Goal: Complete application form: Complete application form

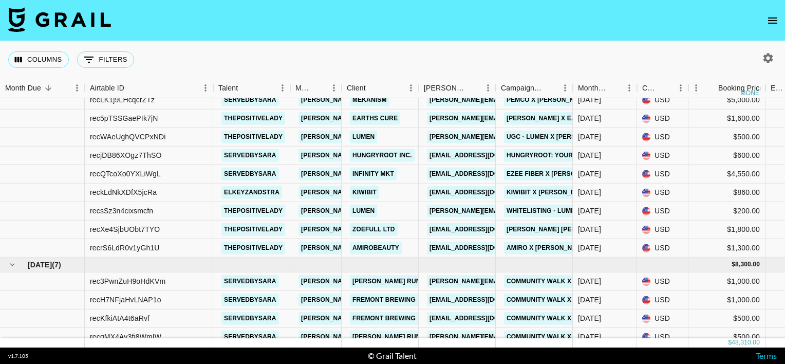
scroll to position [117, 0]
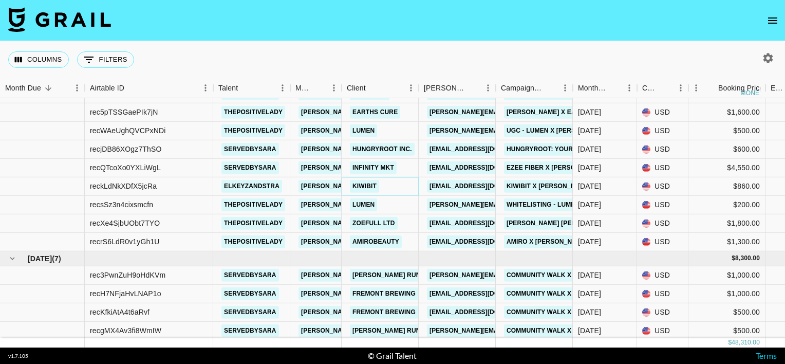
click at [363, 185] on link "Kiwibit" at bounding box center [364, 186] width 29 height 13
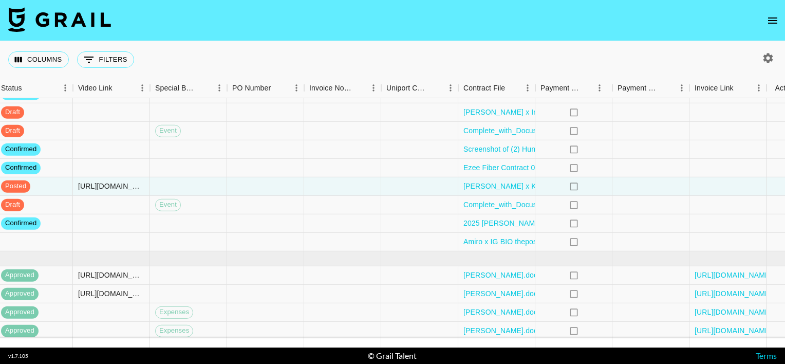
scroll to position [117, 929]
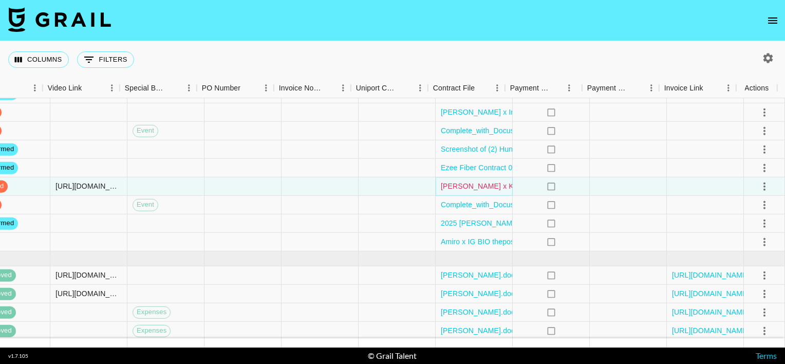
click at [448, 189] on link "[PERSON_NAME] x Kiwibit_signed contract.pdf" at bounding box center [519, 186] width 156 height 10
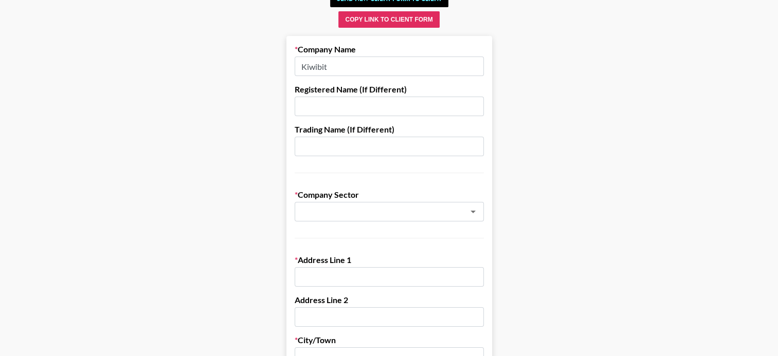
scroll to position [70, 0]
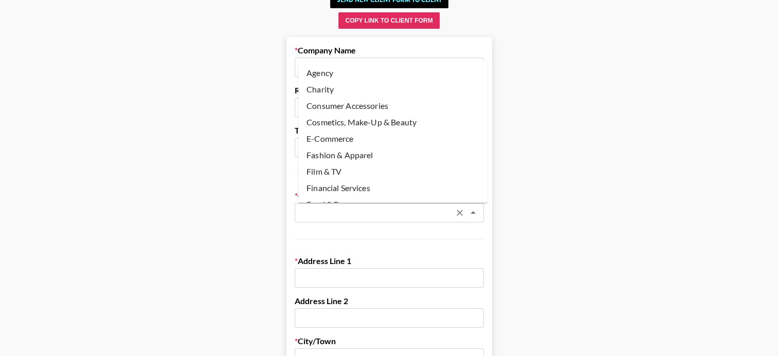
click at [360, 212] on input "text" at bounding box center [376, 213] width 150 height 12
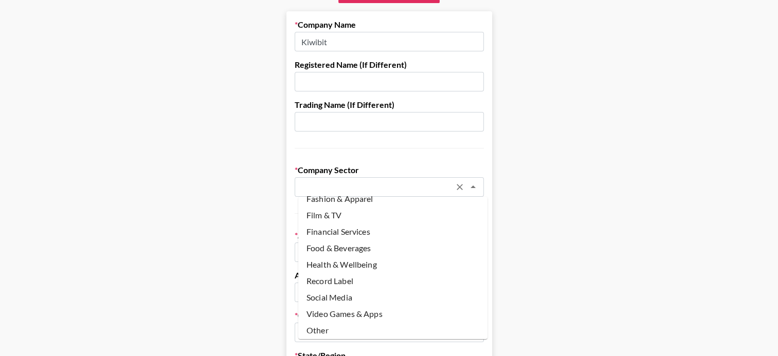
scroll to position [97, 0]
click at [341, 326] on li "Other" at bounding box center [392, 329] width 189 height 16
type input "Other"
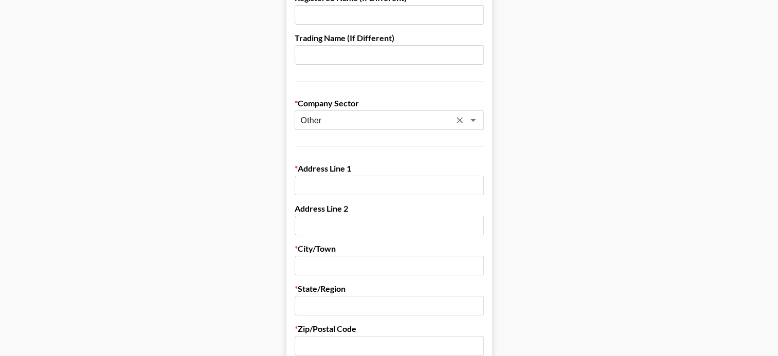
scroll to position [162, 0]
click at [325, 182] on input "text" at bounding box center [389, 186] width 189 height 20
paste input "17880 Sky Park Circle STE 260"
drag, startPoint x: 387, startPoint y: 185, endPoint x: 411, endPoint y: 186, distance: 24.7
click at [411, 186] on input "17880 Sky Park Circle STE 260" at bounding box center [389, 186] width 189 height 20
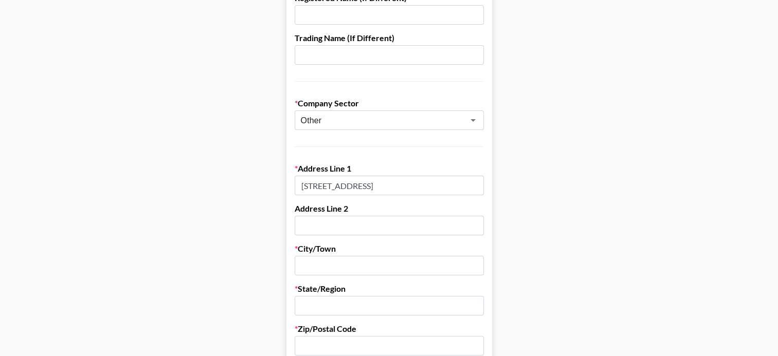
drag, startPoint x: 417, startPoint y: 186, endPoint x: 386, endPoint y: 187, distance: 31.4
click at [386, 187] on input "17880 Sky Park Circle STE 260" at bounding box center [389, 186] width 189 height 20
type input "17880 Sky Park Circle"
click at [331, 222] on input "text" at bounding box center [389, 226] width 189 height 20
paste input "STE 260"
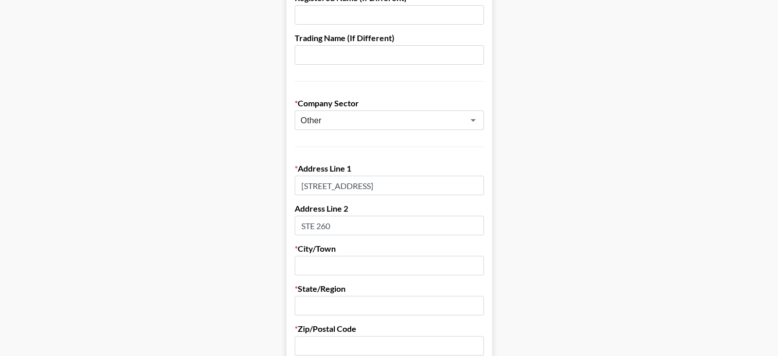
type input "STE 260"
click at [320, 265] on input "text" at bounding box center [389, 266] width 189 height 20
paste input "Irvine, California"
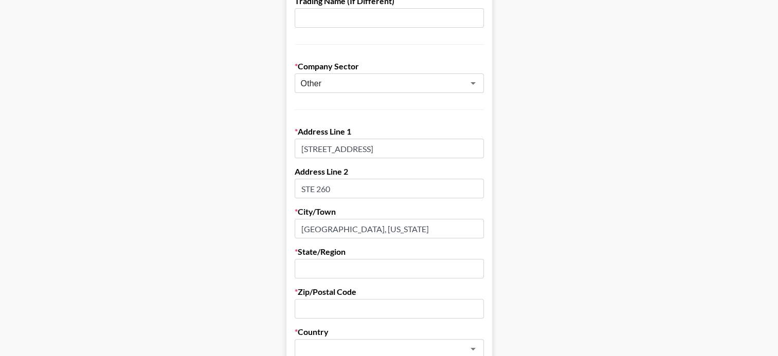
scroll to position [199, 0]
click at [344, 231] on input "Irvine, California" at bounding box center [389, 229] width 189 height 20
type input "Irvine"
click at [320, 265] on input "text" at bounding box center [389, 269] width 189 height 20
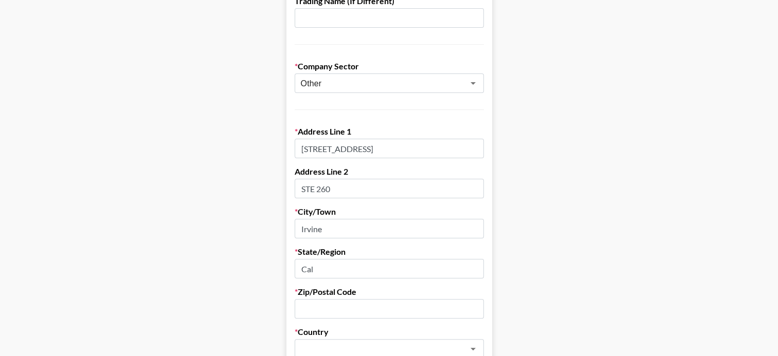
type input "California"
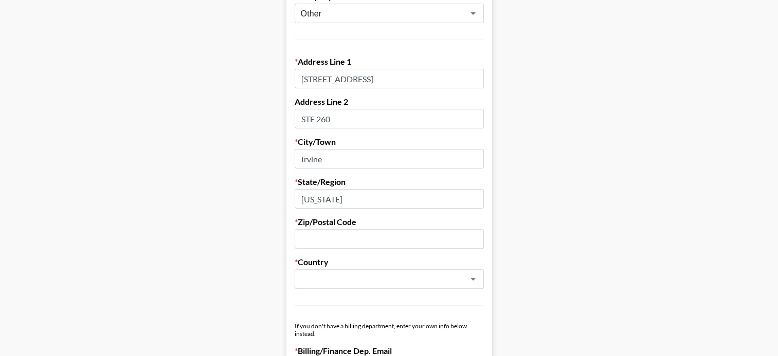
scroll to position [273, 0]
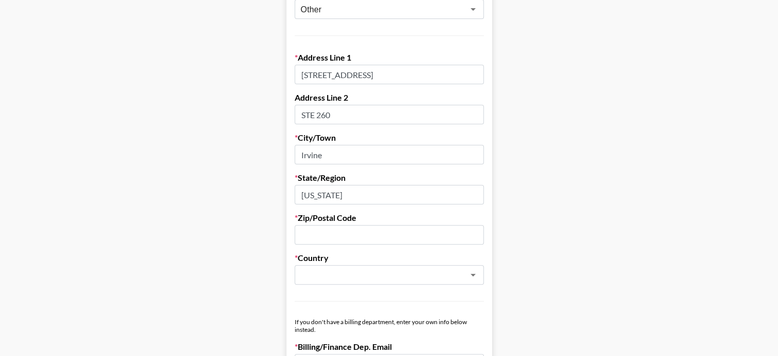
click at [319, 234] on input "text" at bounding box center [389, 235] width 189 height 20
paste input "92614"
type input "92614"
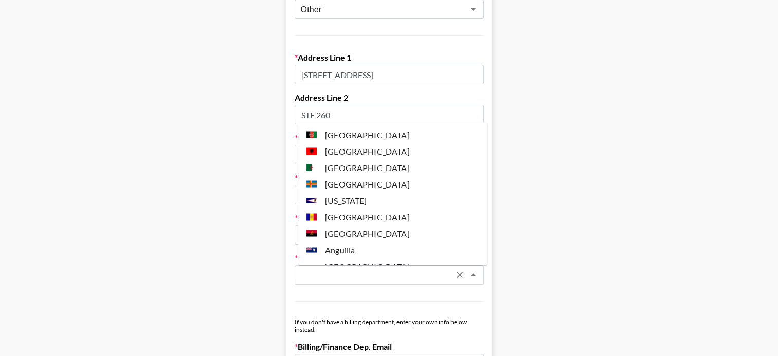
click at [330, 277] on input "text" at bounding box center [376, 275] width 150 height 12
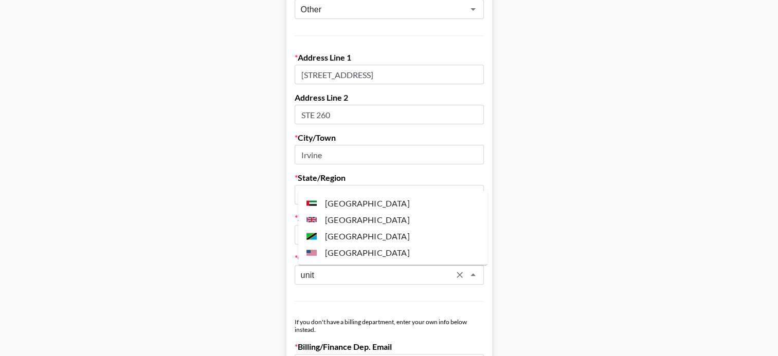
click at [333, 254] on li "United States" at bounding box center [392, 252] width 189 height 16
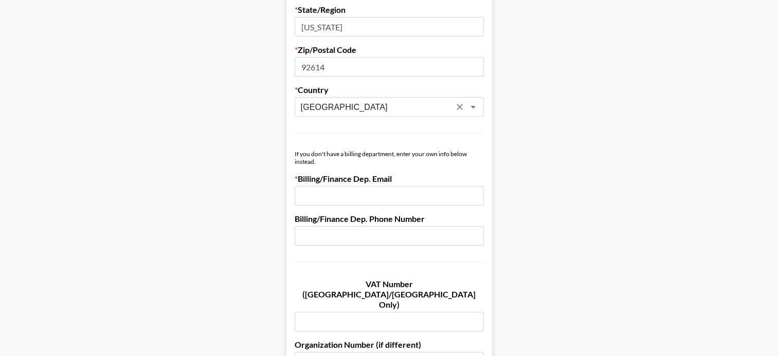
scroll to position [442, 0]
type input "United States"
click at [355, 197] on input "email" at bounding box center [389, 196] width 189 height 20
paste input "[EMAIL_ADDRESS][DOMAIN_NAME]"
type input "[EMAIL_ADDRESS][DOMAIN_NAME]"
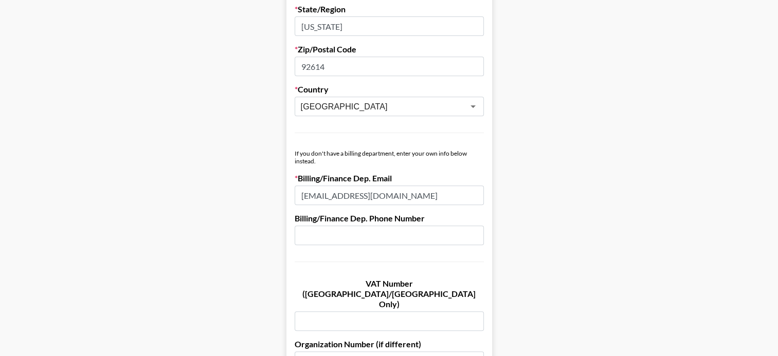
click at [267, 206] on main "Send New Client Form to Client Copy Link to Client Form Company Name Kiwibit Re…" at bounding box center [388, 145] width 761 height 1059
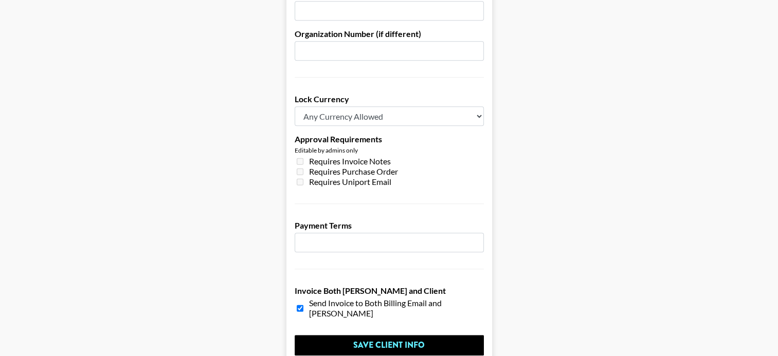
scroll to position [754, 0]
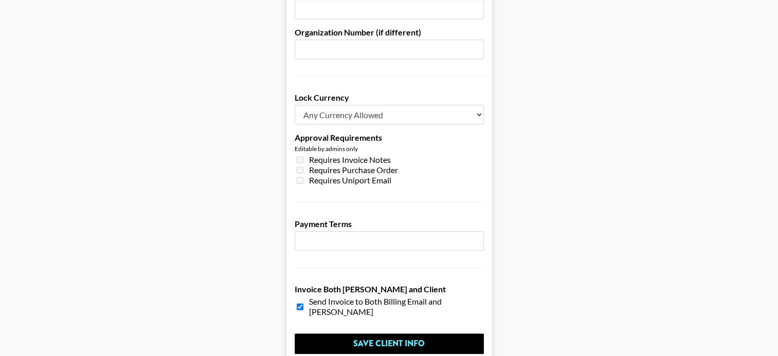
click at [336, 231] on input "number" at bounding box center [389, 241] width 189 height 20
type input "7"
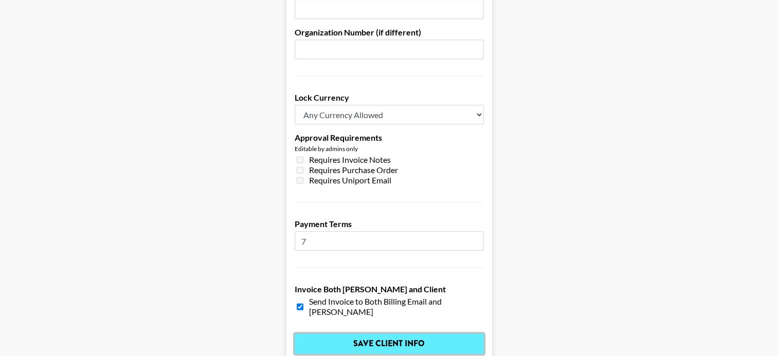
click at [347, 334] on input "Save Client Info" at bounding box center [389, 344] width 189 height 21
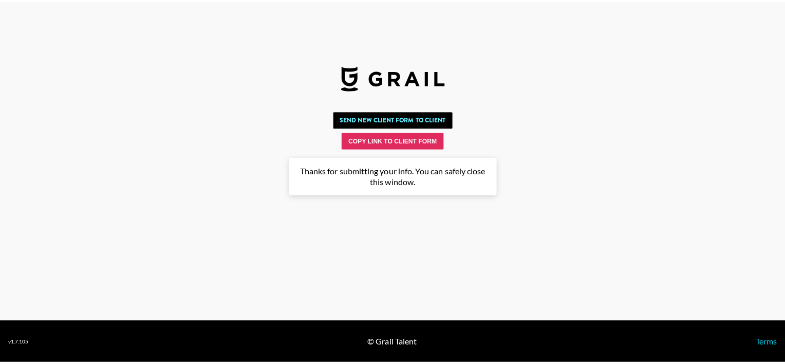
scroll to position [0, 0]
